Goal: Information Seeking & Learning: Learn about a topic

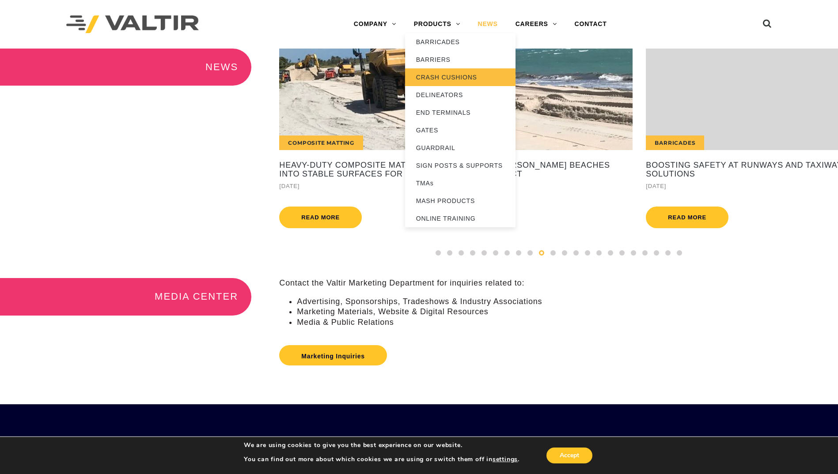
click at [439, 76] on link "CRASH CUSHIONS" at bounding box center [460, 77] width 110 height 18
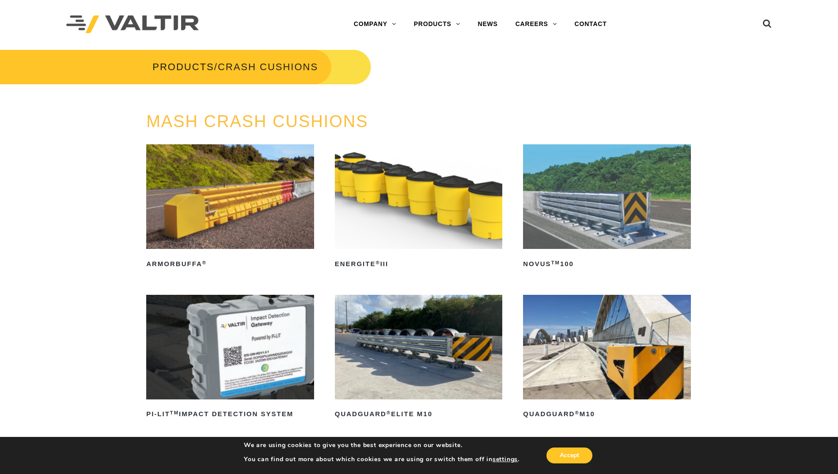
click at [230, 187] on img at bounding box center [230, 196] width 168 height 105
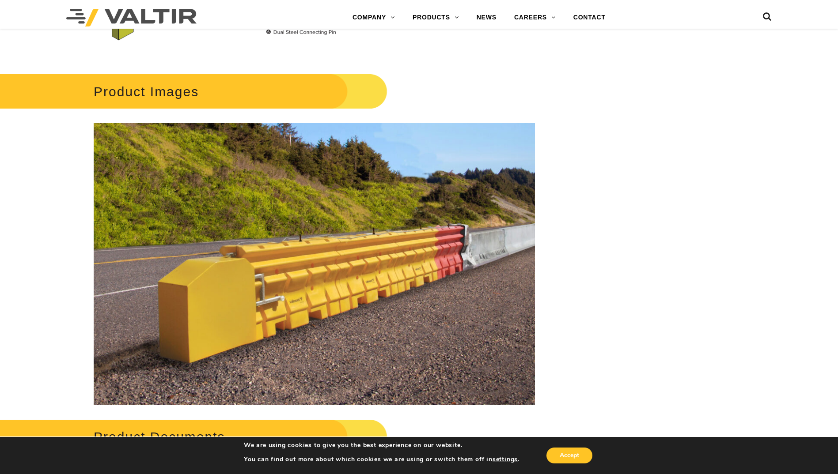
scroll to position [1023, 0]
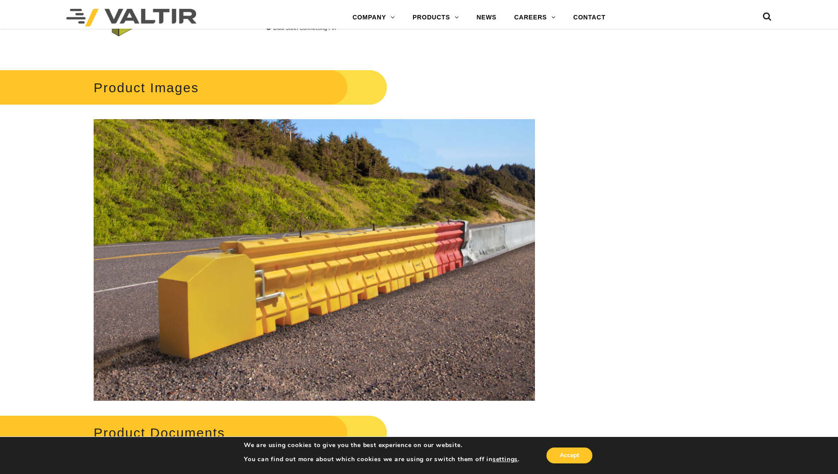
click at [294, 249] on img at bounding box center [314, 260] width 441 height 282
click at [526, 290] on img at bounding box center [314, 260] width 441 height 282
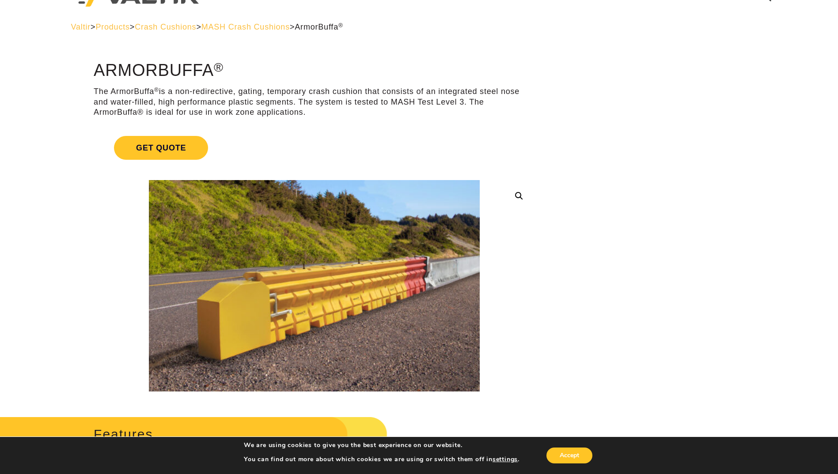
scroll to position [0, 0]
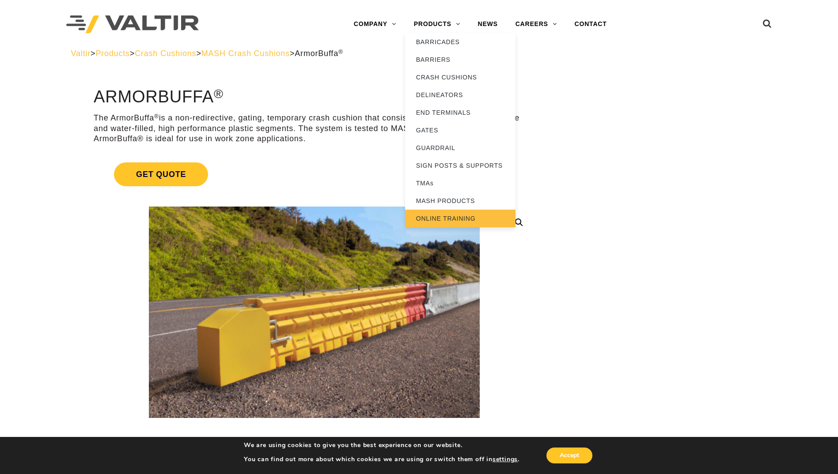
click at [436, 220] on link "ONLINE TRAINING" at bounding box center [460, 219] width 110 height 18
